Goal: Task Accomplishment & Management: Use online tool/utility

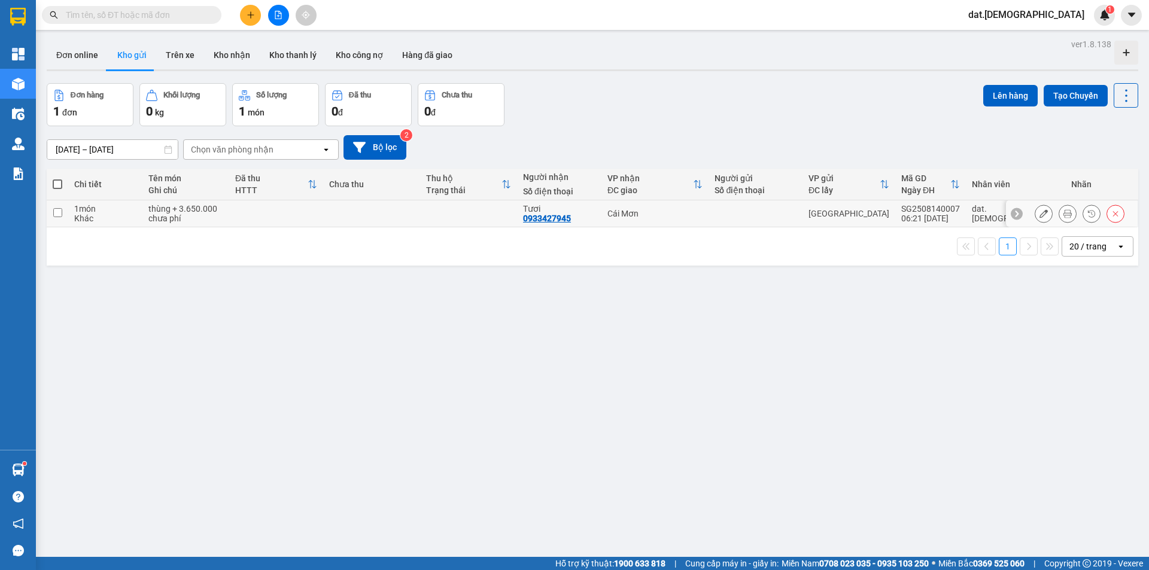
click at [490, 218] on td at bounding box center [468, 214] width 97 height 27
checkbox input "true"
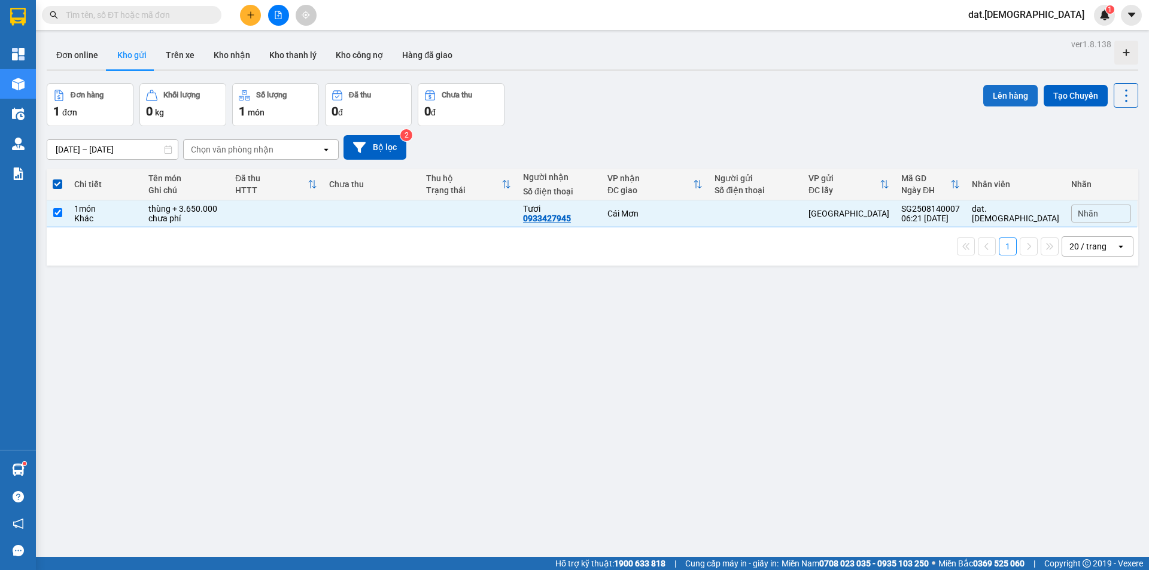
click at [997, 90] on button "Lên hàng" at bounding box center [1010, 96] width 54 height 22
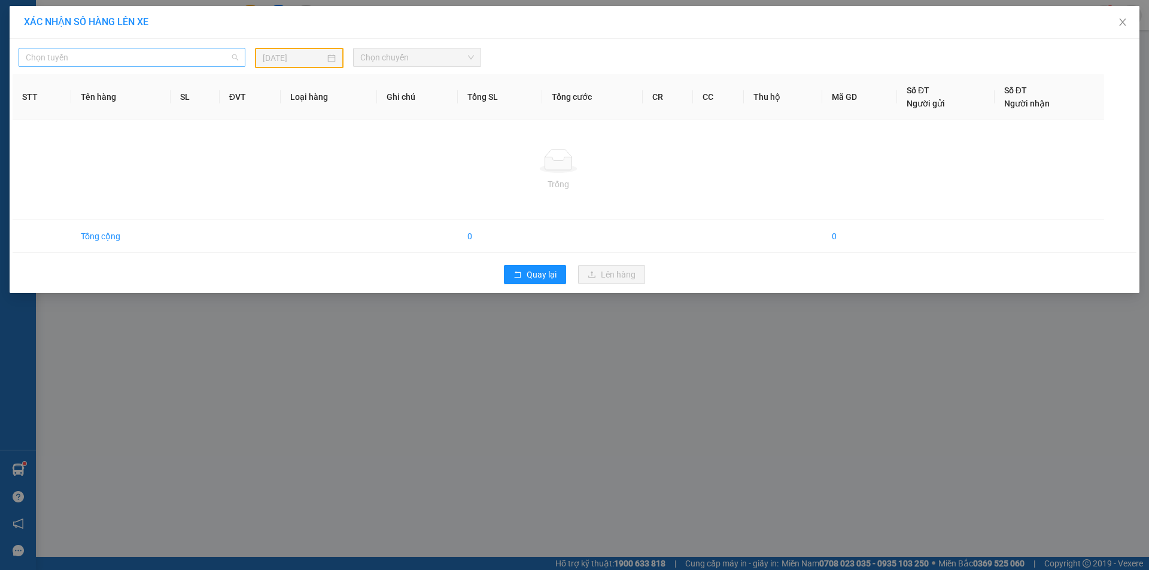
click at [161, 57] on span "Chọn tuyến" at bounding box center [132, 57] width 212 height 18
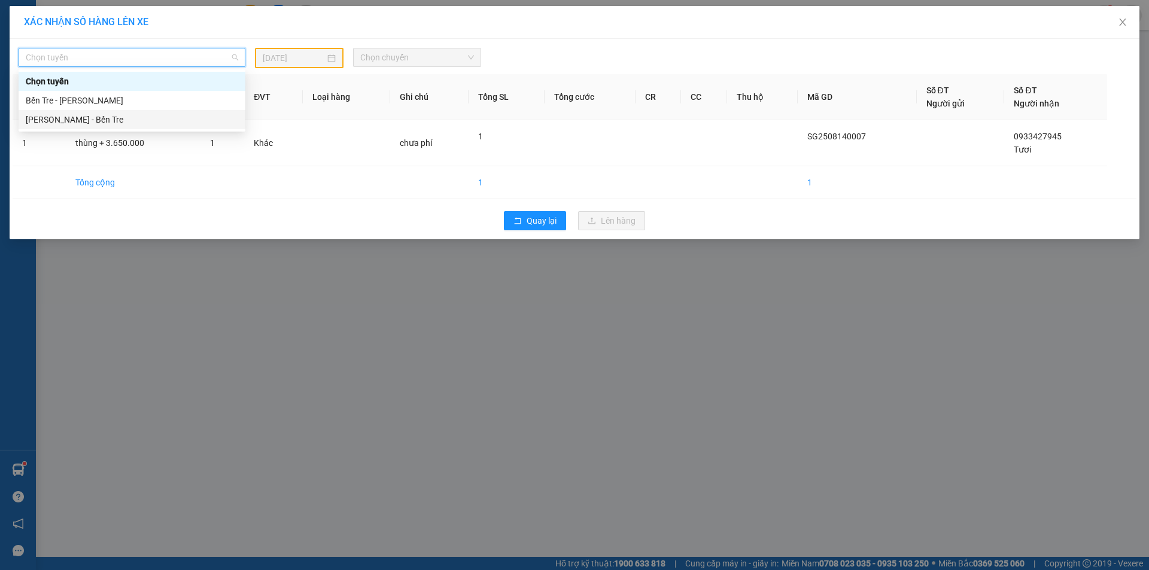
click at [98, 116] on div "[PERSON_NAME] - Bến Tre" at bounding box center [132, 119] width 212 height 13
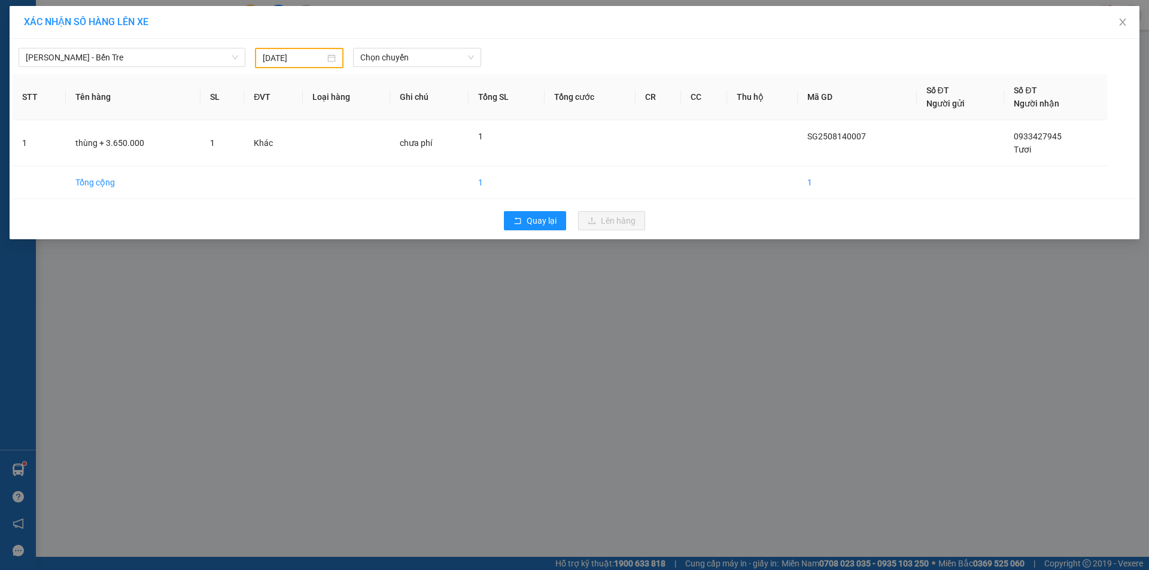
click at [336, 54] on div "[DATE]" at bounding box center [299, 58] width 89 height 20
click at [356, 163] on div "14" at bounding box center [359, 164] width 14 height 14
type input "[DATE]"
click at [425, 55] on span "Chọn chuyến" at bounding box center [417, 57] width 114 height 18
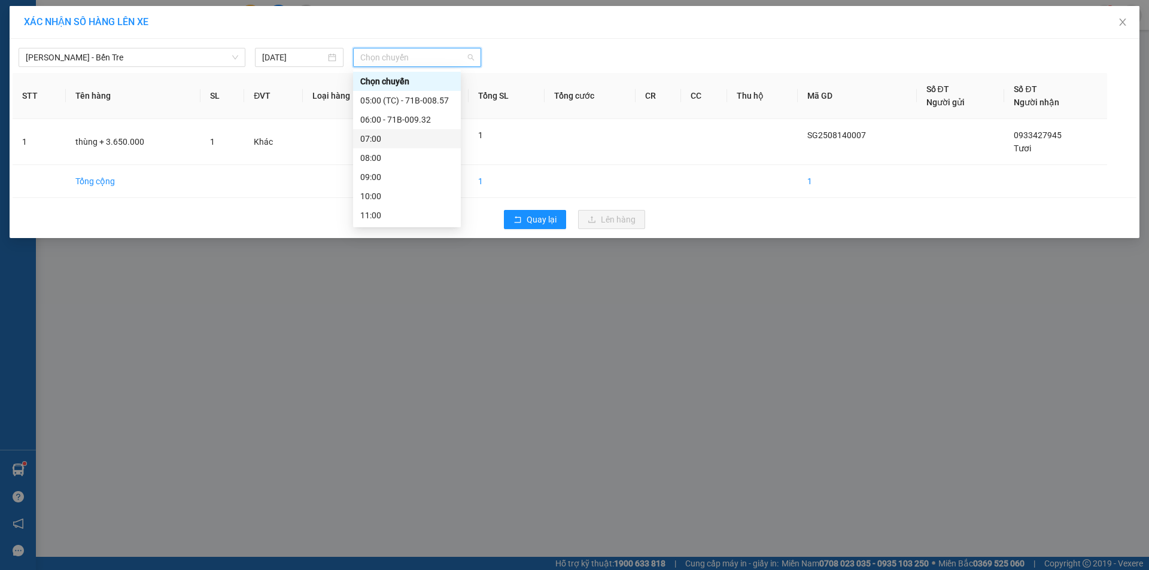
click at [408, 136] on div "07:00" at bounding box center [406, 138] width 93 height 13
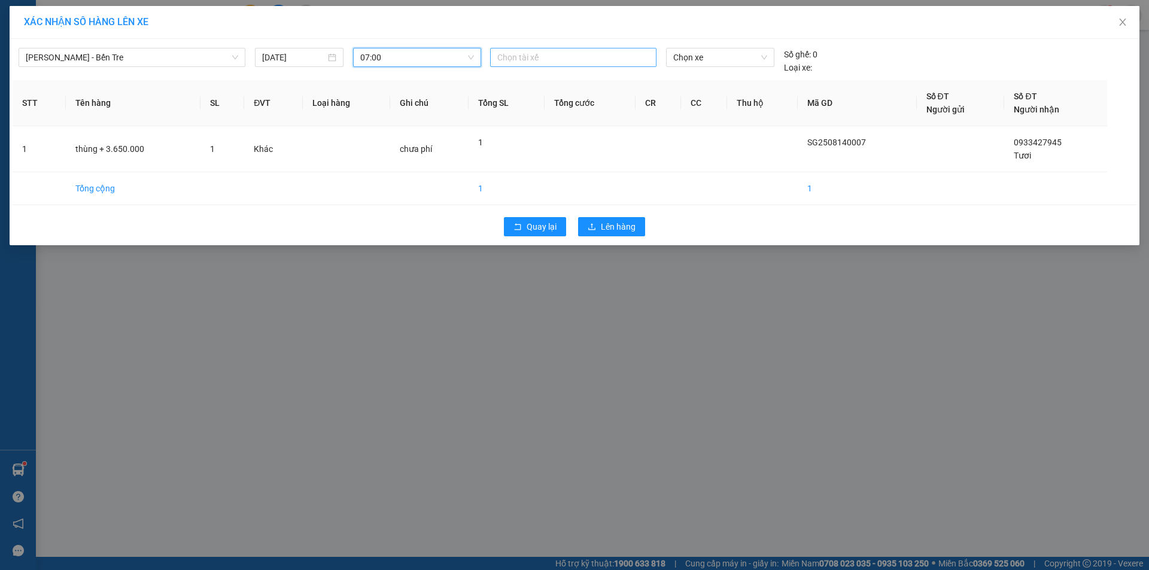
click at [517, 62] on div at bounding box center [573, 57] width 160 height 14
type input "hung"
click at [515, 82] on div "Hưng" at bounding box center [579, 81] width 165 height 13
click at [719, 57] on span "Chọn xe" at bounding box center [719, 57] width 93 height 18
type input "260"
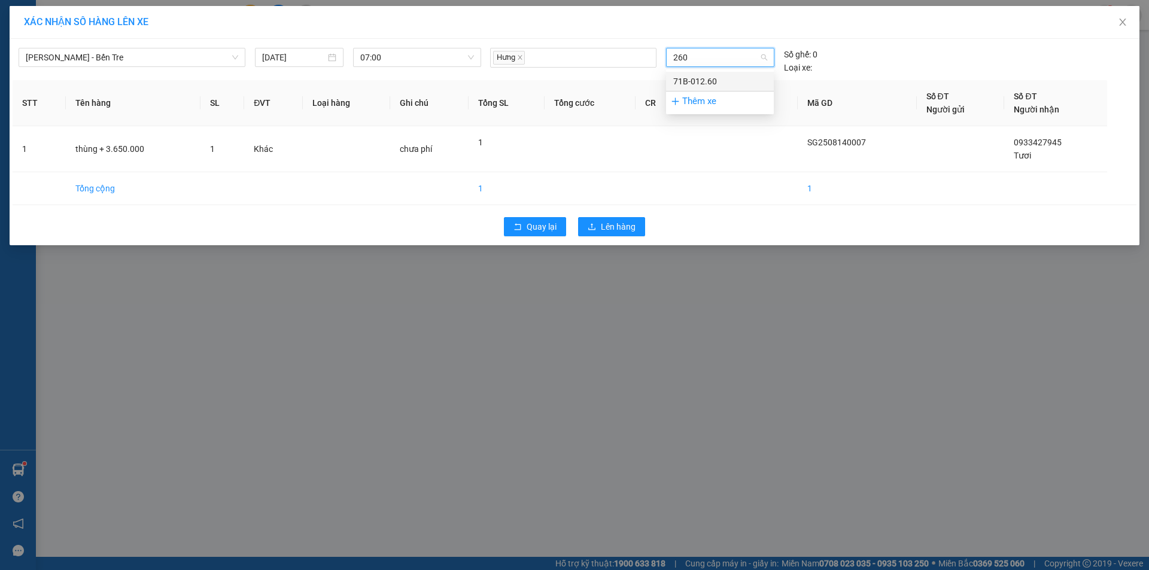
click at [715, 84] on div "71B-012.60" at bounding box center [719, 81] width 93 height 13
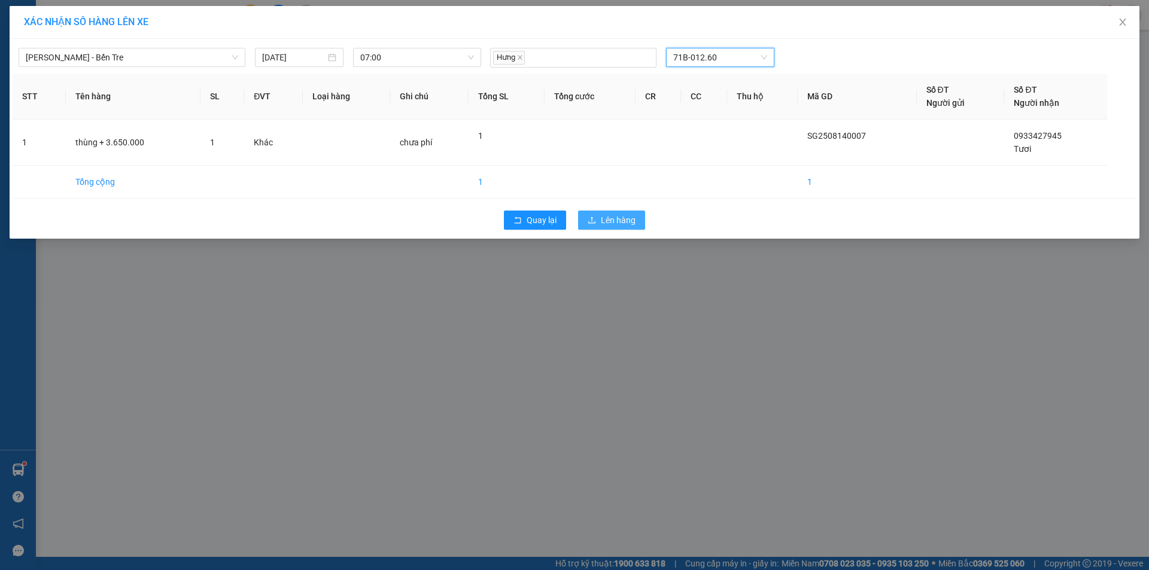
click at [626, 220] on span "Lên hàng" at bounding box center [618, 220] width 35 height 13
